Goal: Find contact information: Find contact information

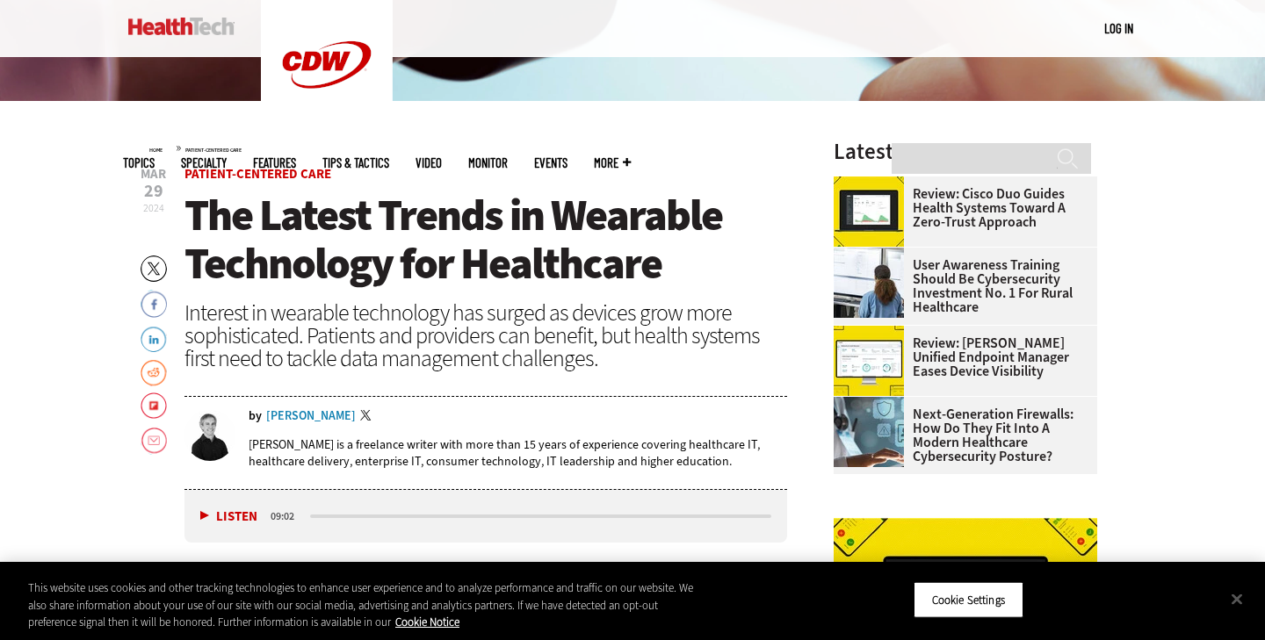
scroll to position [497, 0]
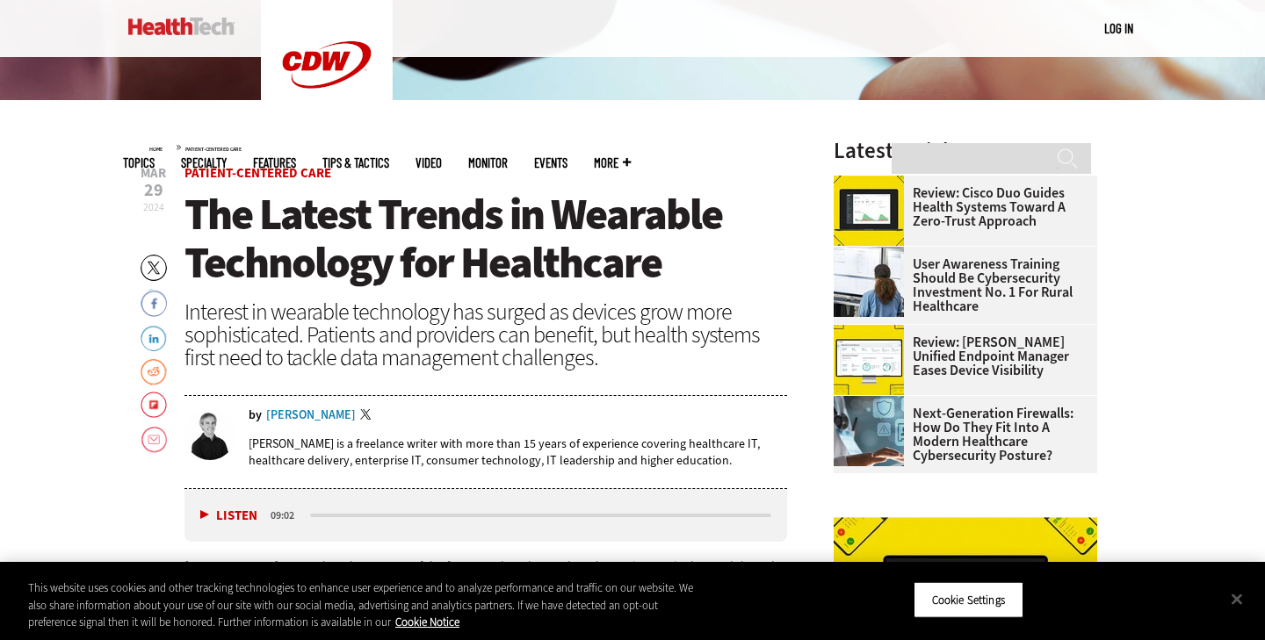
click at [308, 411] on div "[PERSON_NAME]" at bounding box center [311, 415] width 90 height 12
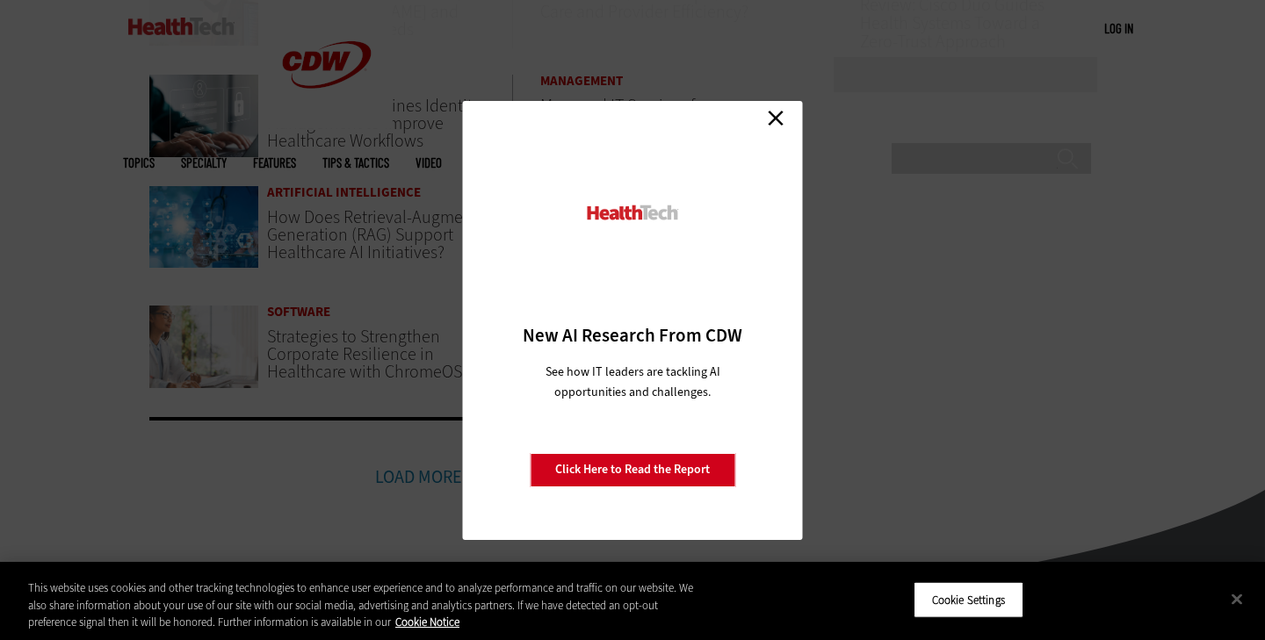
click at [778, 125] on link "Close" at bounding box center [776, 118] width 26 height 26
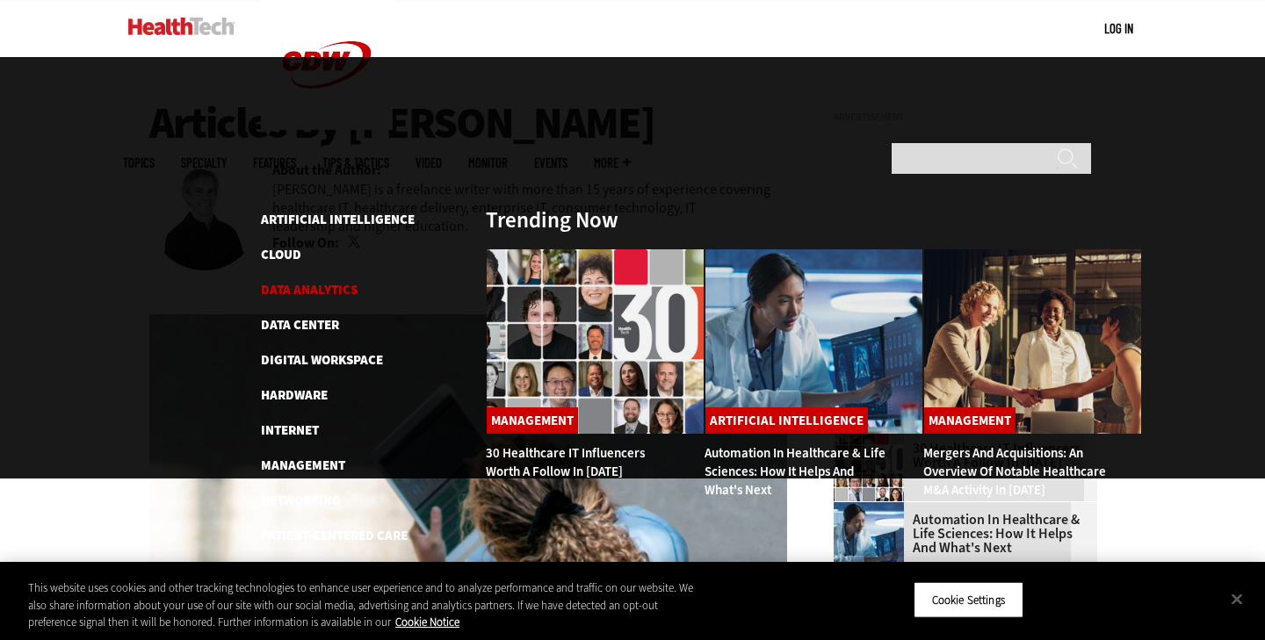
scroll to position [169, 0]
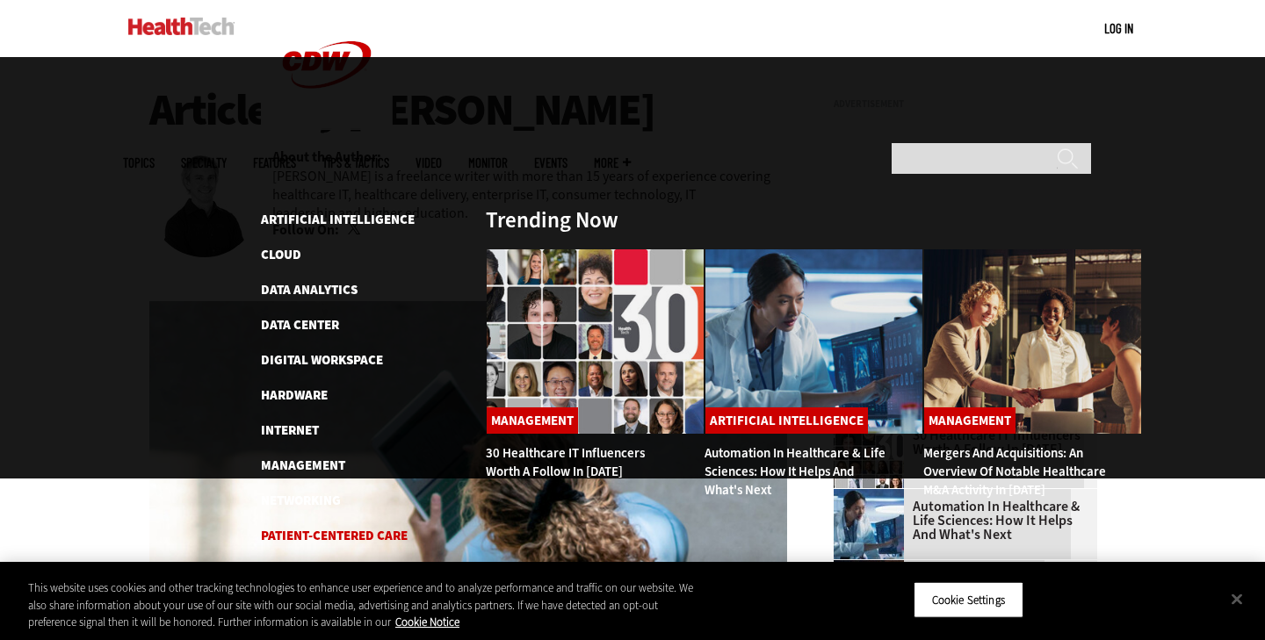
click at [350, 527] on link "Patient-Centered Care" at bounding box center [334, 536] width 147 height 18
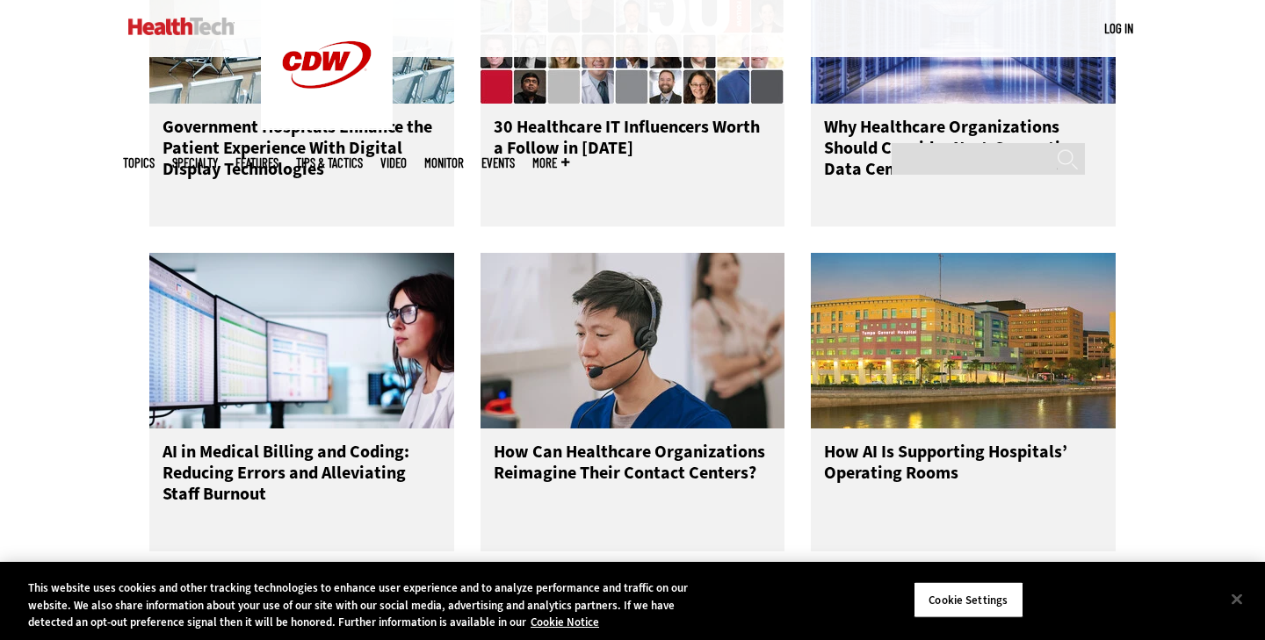
scroll to position [3406, 0]
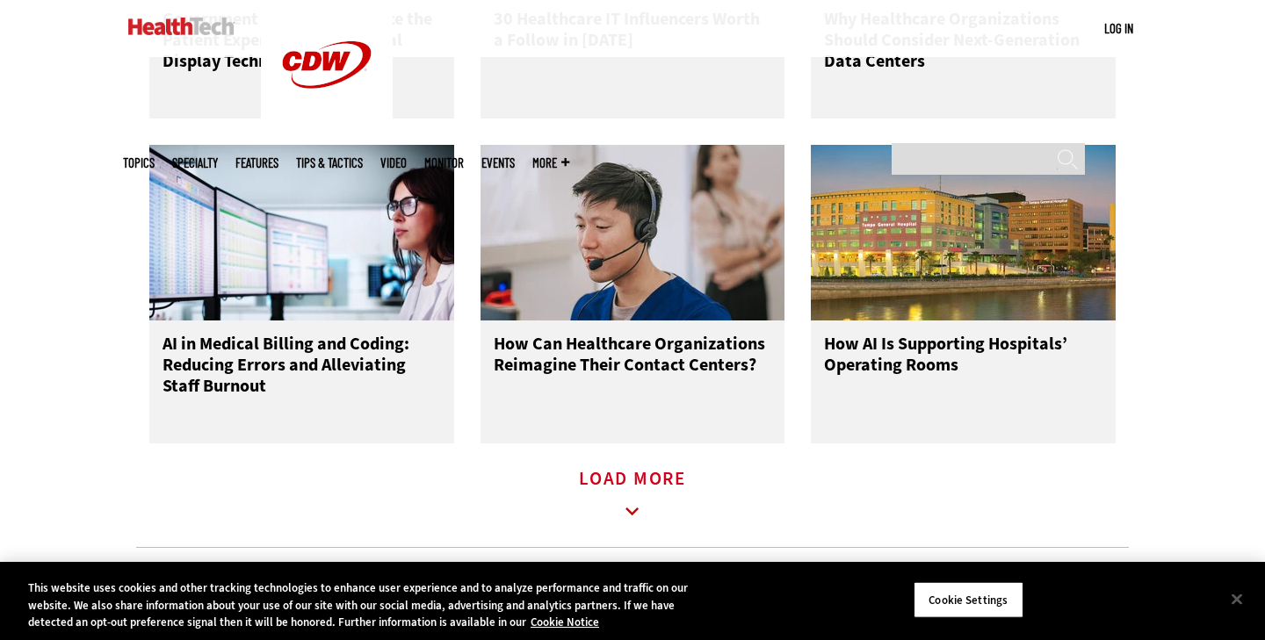
click at [631, 518] on icon at bounding box center [632, 512] width 40 height 40
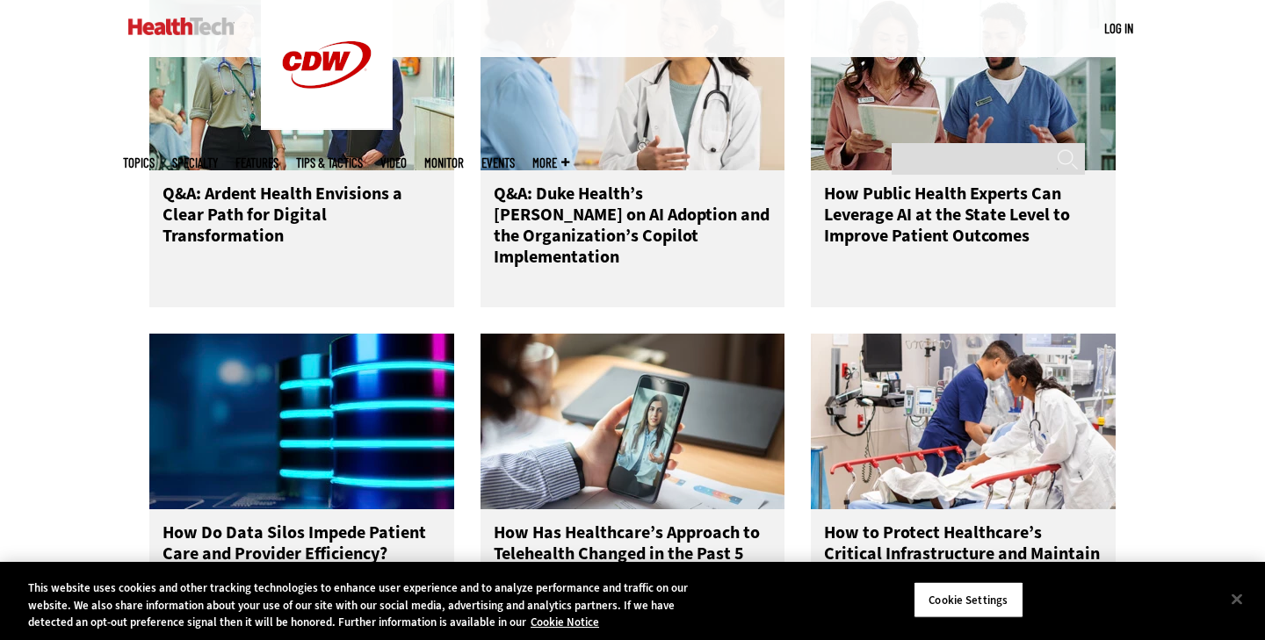
scroll to position [4328, 0]
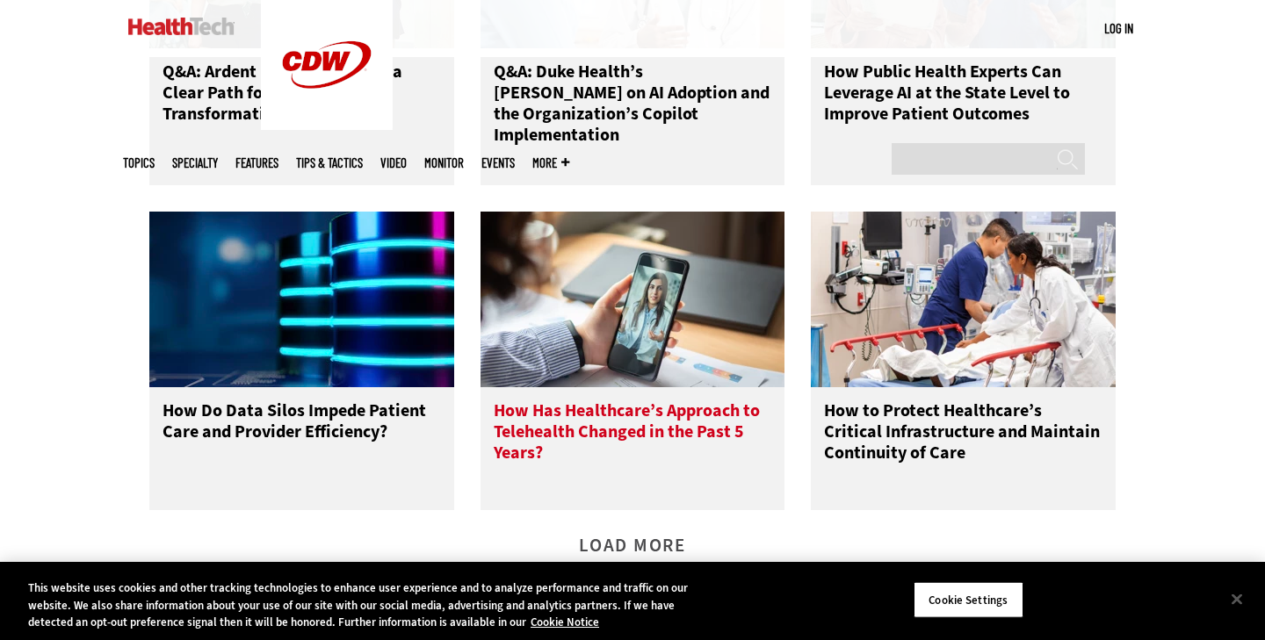
click at [586, 437] on h3 "How Has Healthcare’s Approach to Telehealth Changed in the Past 5 Years?" at bounding box center [633, 436] width 278 height 70
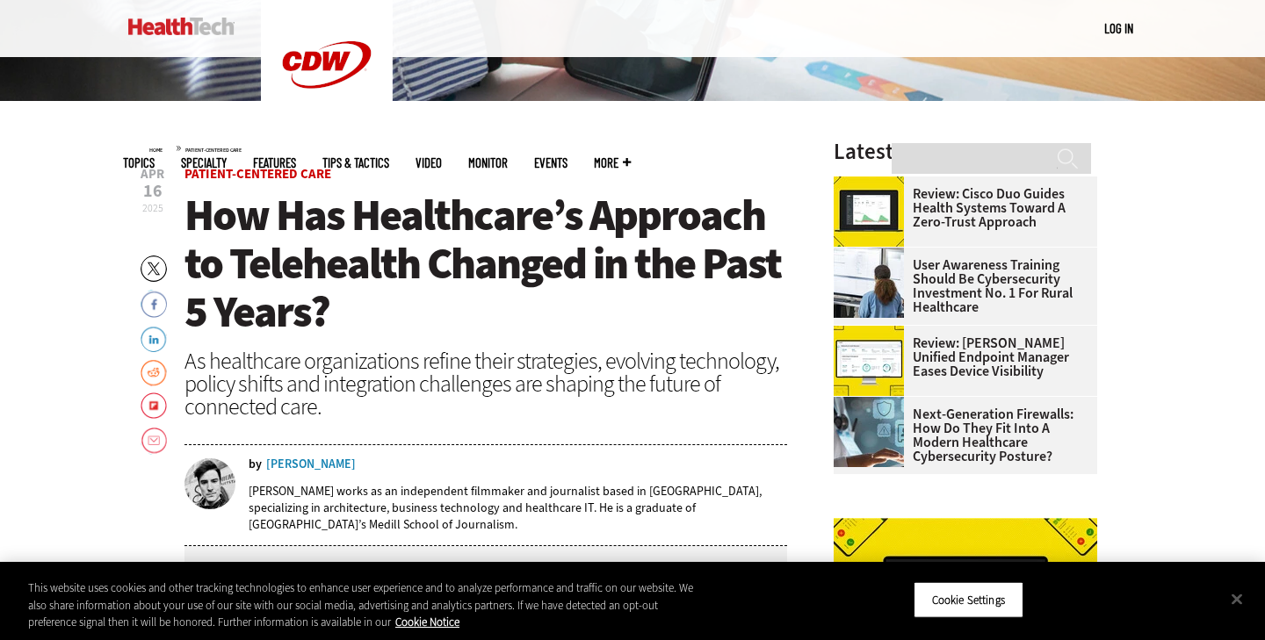
click at [300, 468] on div "Nathan Eddy" at bounding box center [311, 465] width 90 height 12
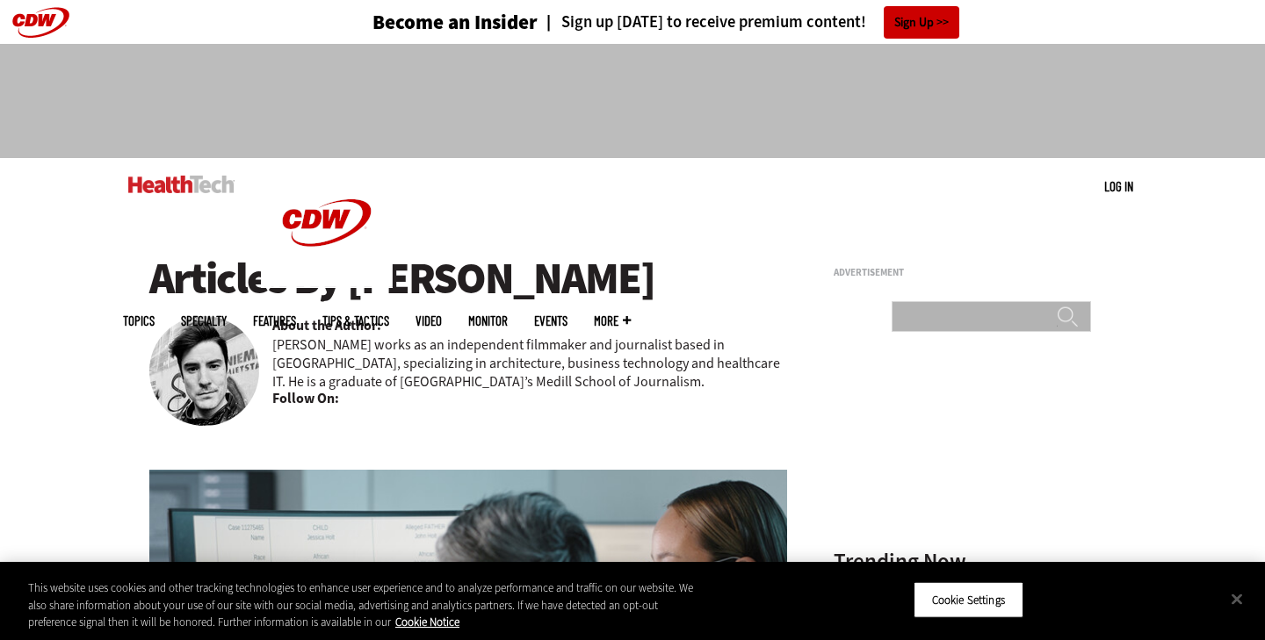
click at [938, 301] on input "Search" at bounding box center [991, 316] width 199 height 31
type input "*********"
click at [1057, 306] on input "******" at bounding box center [1067, 323] width 21 height 35
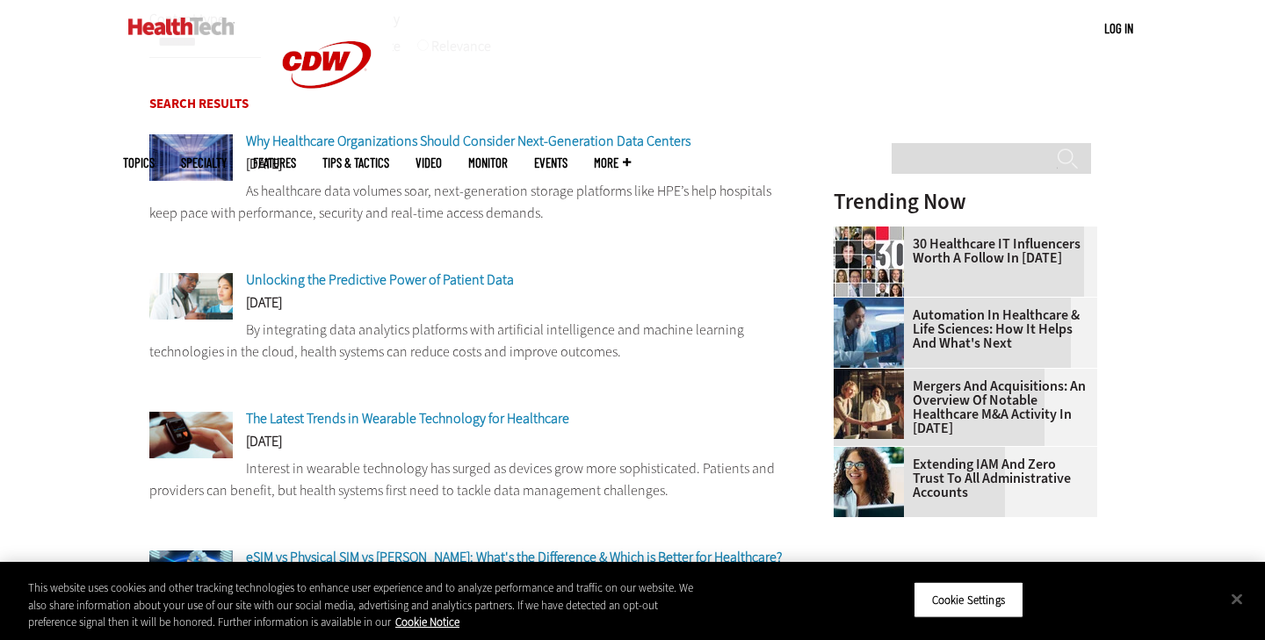
scroll to position [302, 0]
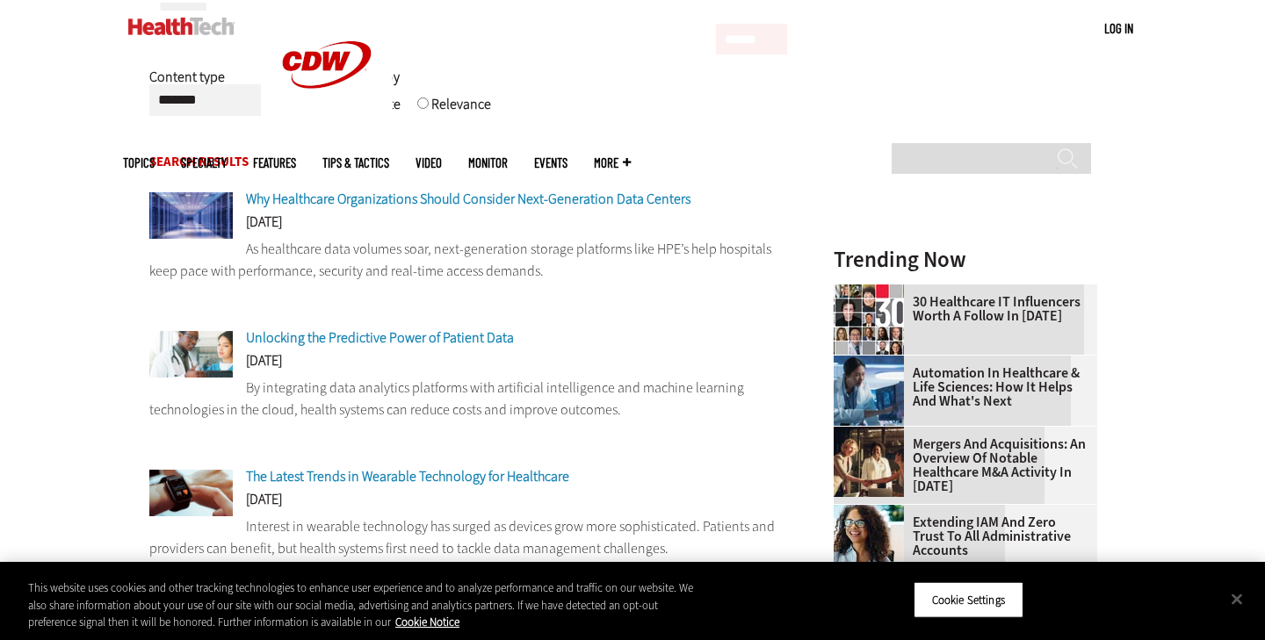
click at [569, 201] on span "Why Healthcare Organizations Should Consider Next-Generation Data Centers" at bounding box center [468, 199] width 445 height 18
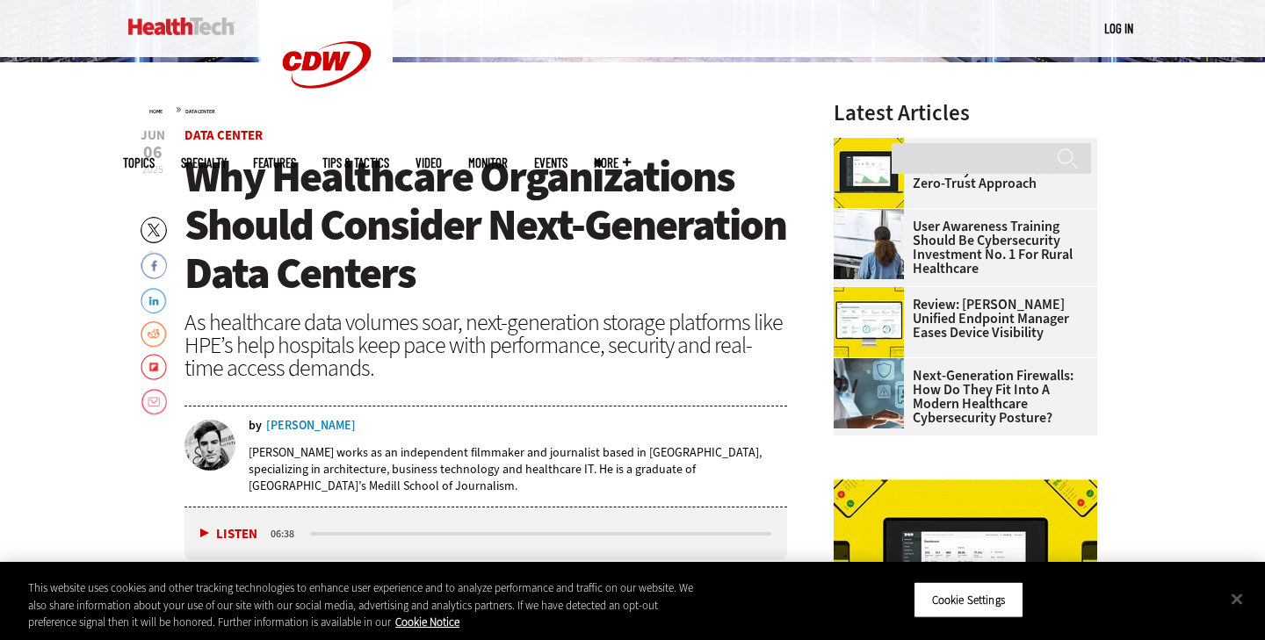
scroll to position [598, 0]
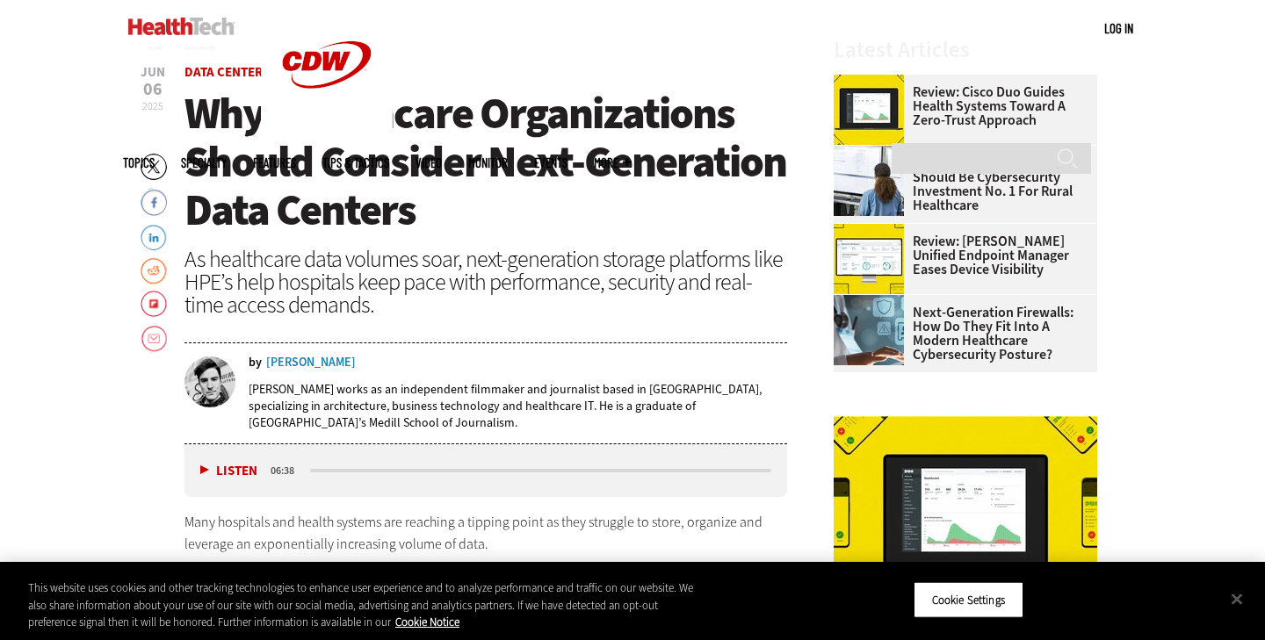
click at [307, 370] on div "[PERSON_NAME] works as an independent filmmaker and journalist based in [GEOGRA…" at bounding box center [518, 406] width 539 height 75
click at [300, 360] on div "[PERSON_NAME]" at bounding box center [311, 363] width 90 height 12
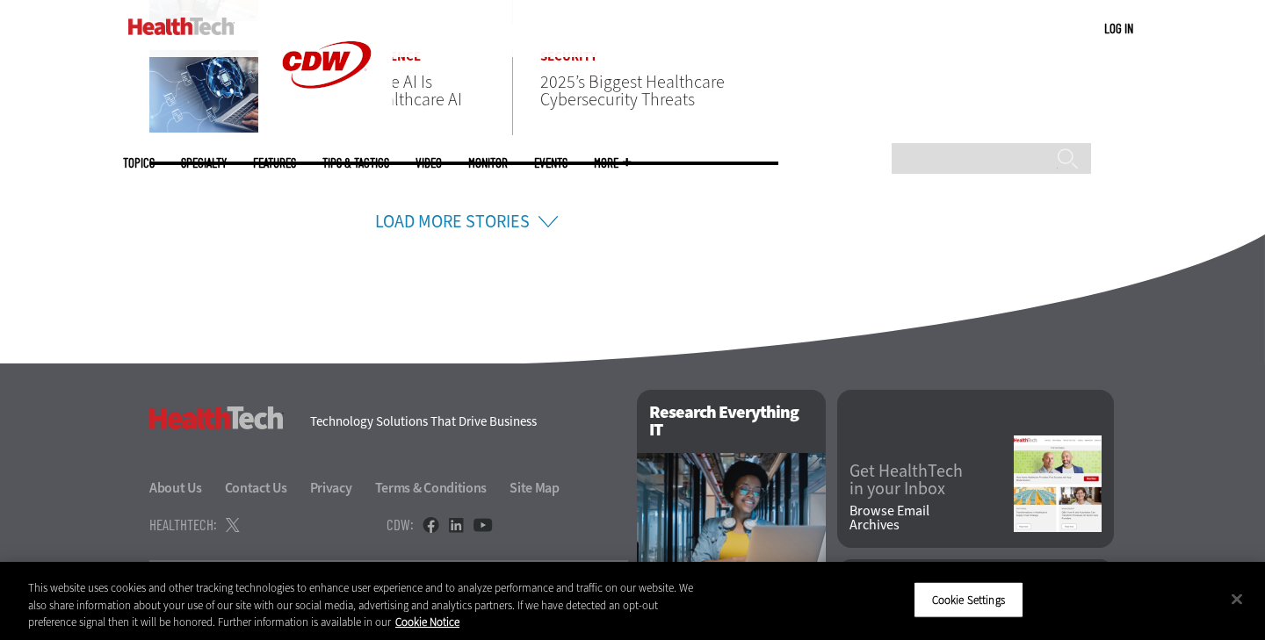
scroll to position [1536, 0]
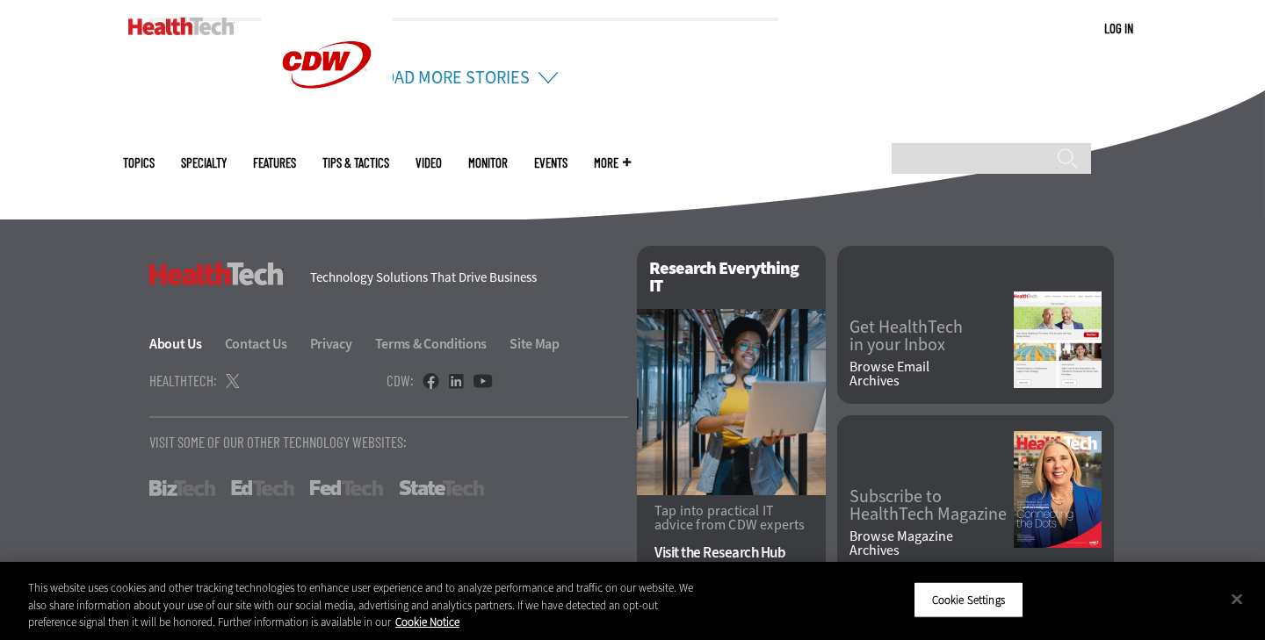
click at [177, 340] on link "About Us" at bounding box center [185, 344] width 73 height 18
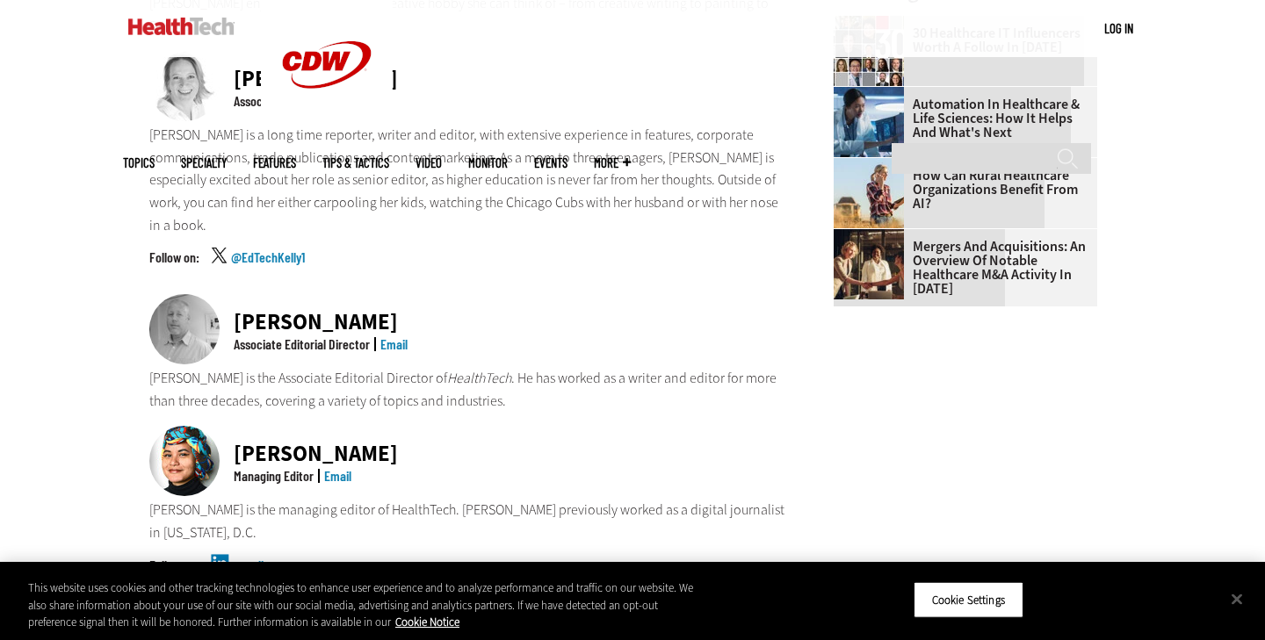
scroll to position [1008, 0]
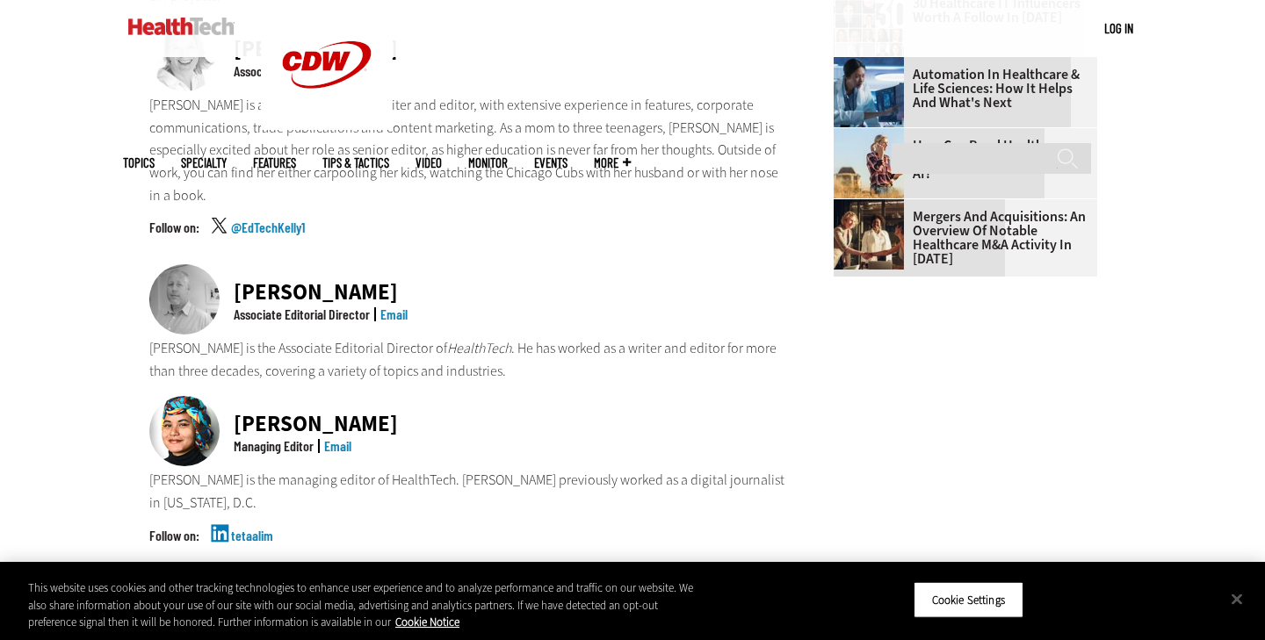
click at [283, 413] on div "Teta Alim" at bounding box center [316, 424] width 164 height 22
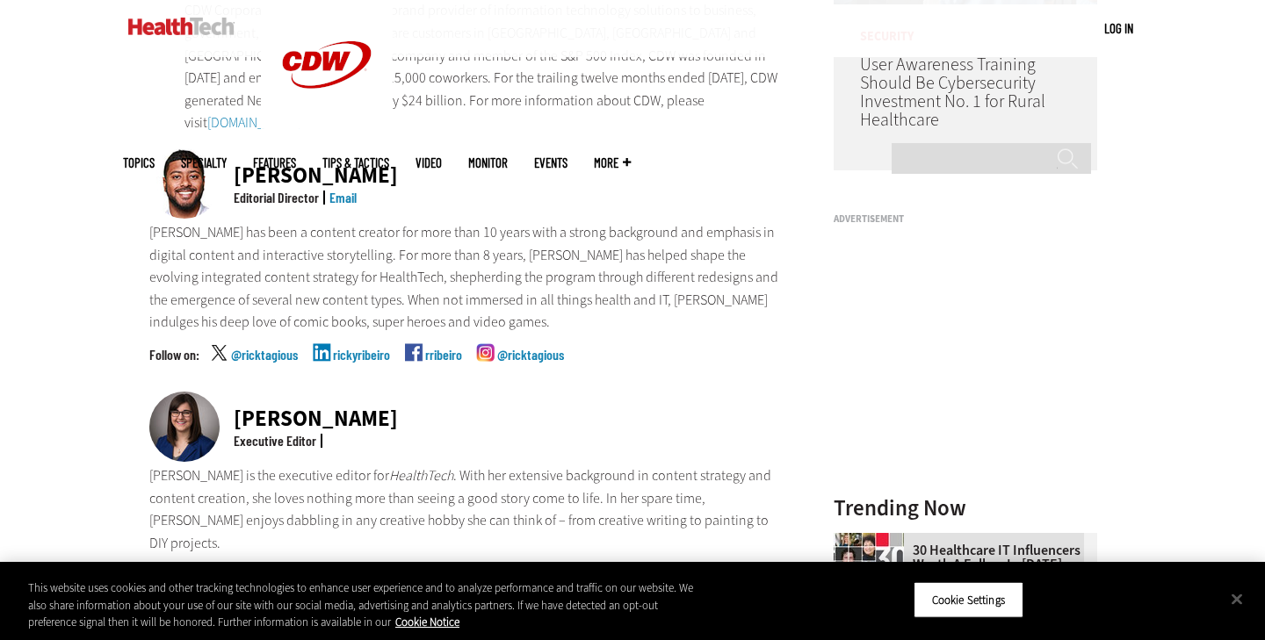
scroll to position [430, 0]
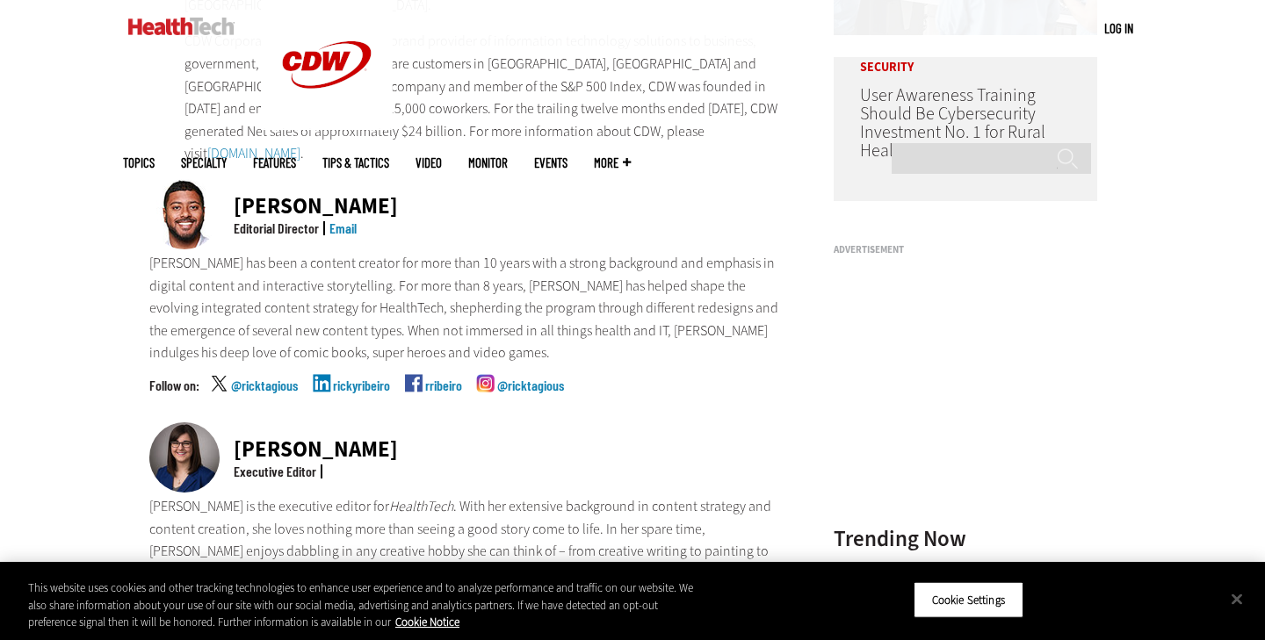
click at [346, 220] on link "Email" at bounding box center [342, 228] width 27 height 17
drag, startPoint x: 377, startPoint y: 174, endPoint x: 235, endPoint y: 174, distance: 142.3
click at [235, 179] on div "Ricky Ribeiro Editorial Director Email" at bounding box center [468, 215] width 638 height 73
copy div "Ricky Ribeiro"
